Goal: Check status

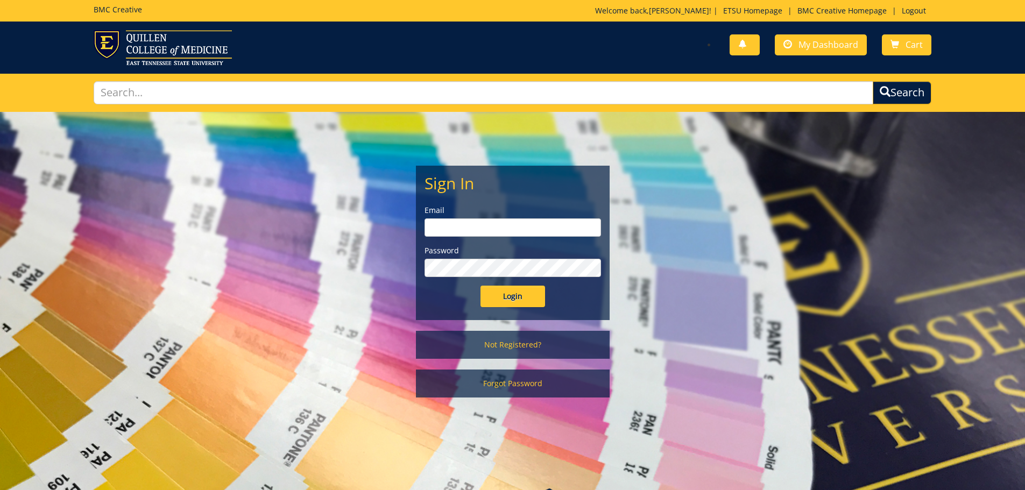
click at [486, 216] on div "Email" at bounding box center [512, 221] width 176 height 32
click at [482, 228] on input "email" at bounding box center [512, 227] width 176 height 18
type input "[EMAIL_ADDRESS][DOMAIN_NAME]"
click at [480, 286] on input "Login" at bounding box center [512, 297] width 65 height 22
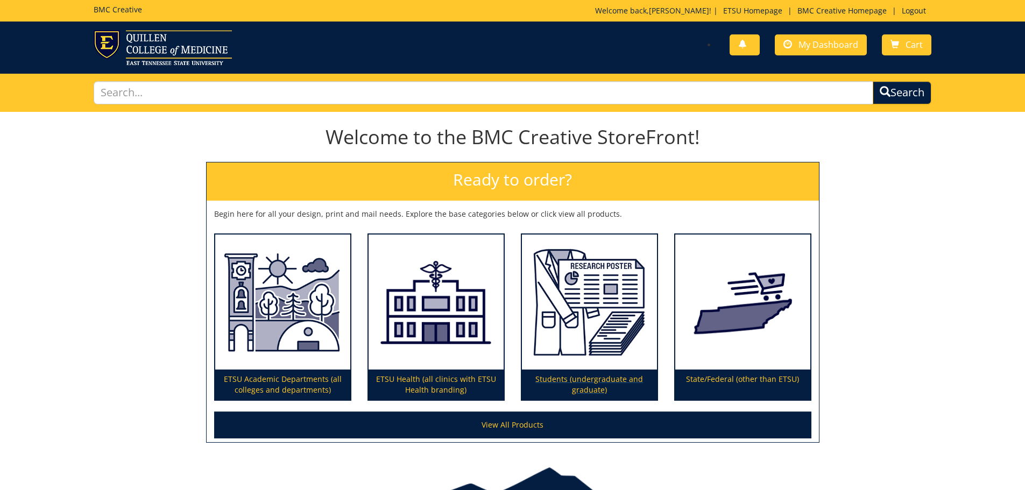
scroll to position [63, 0]
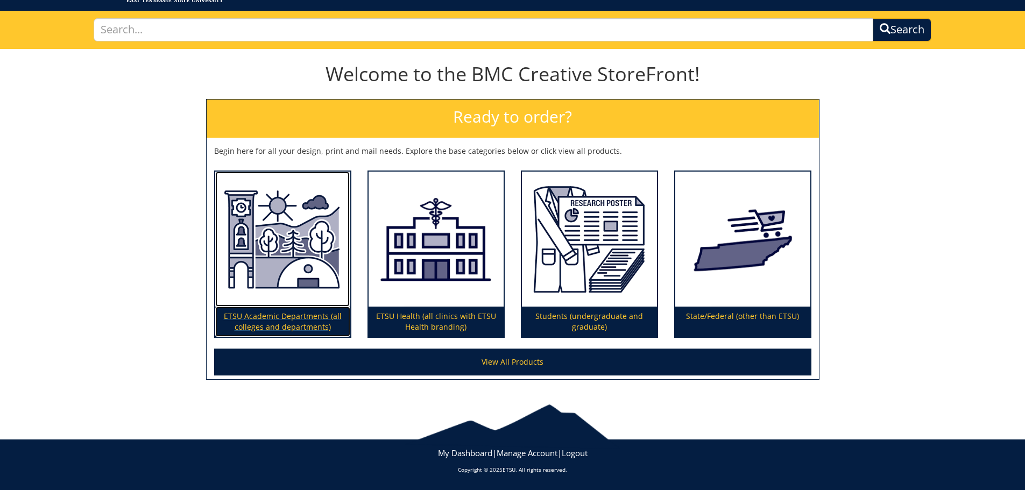
drag, startPoint x: 264, startPoint y: 245, endPoint x: 271, endPoint y: 253, distance: 10.7
click at [264, 245] on img at bounding box center [282, 240] width 135 height 136
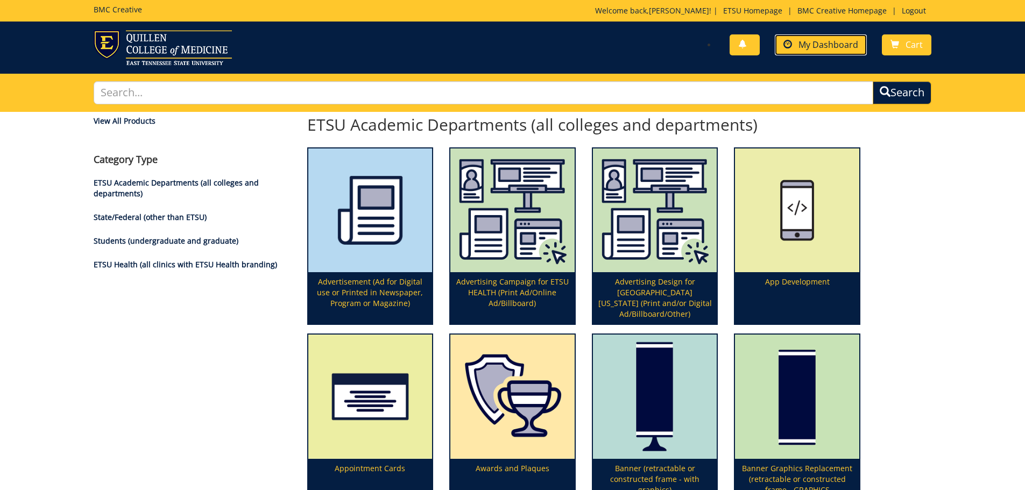
click at [806, 39] on span "My Dashboard" at bounding box center [828, 45] width 60 height 12
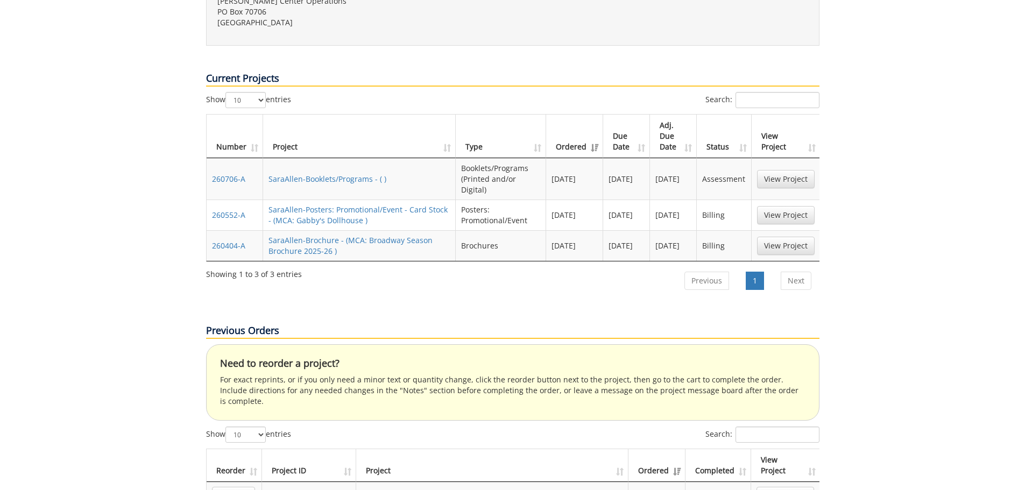
scroll to position [323, 0]
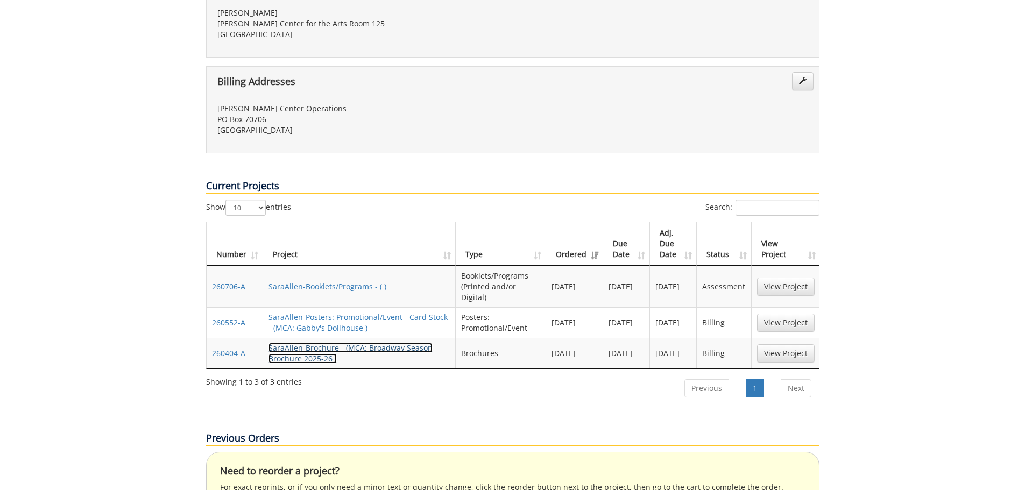
click at [365, 343] on link "SaraAllen-Brochure - (MCA: Broadway Season Brochure 2025-26 )" at bounding box center [350, 353] width 164 height 21
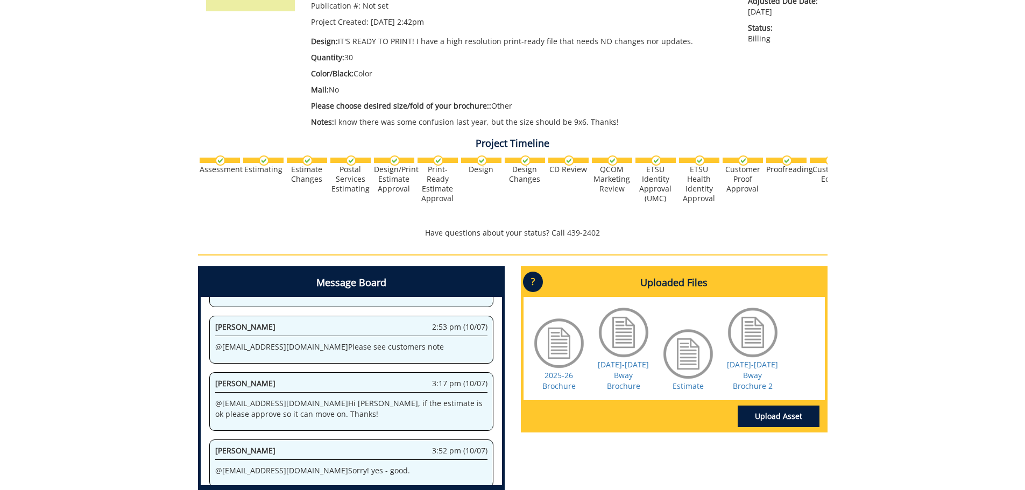
scroll to position [361, 0]
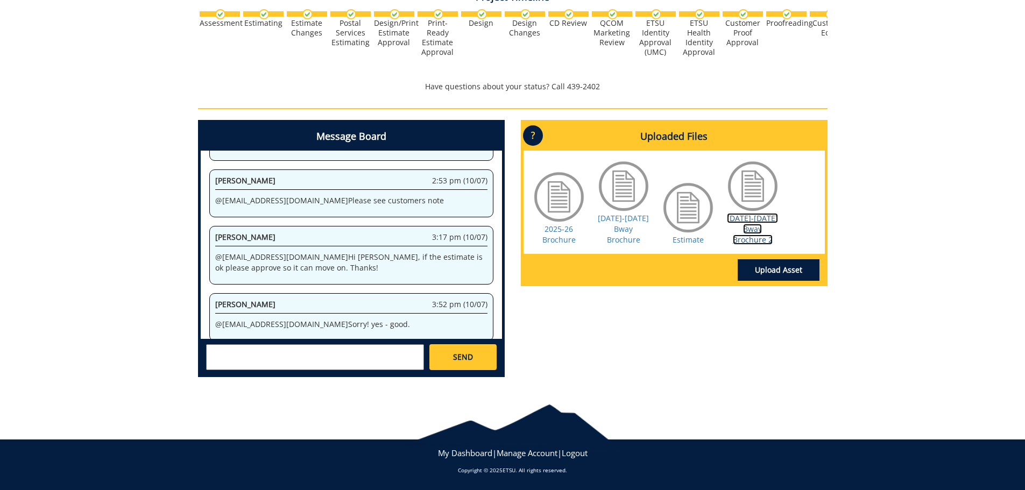
click at [758, 228] on link "[DATE]-[DATE] Bway Brochure 2" at bounding box center [752, 229] width 51 height 32
